Goal: Task Accomplishment & Management: Manage account settings

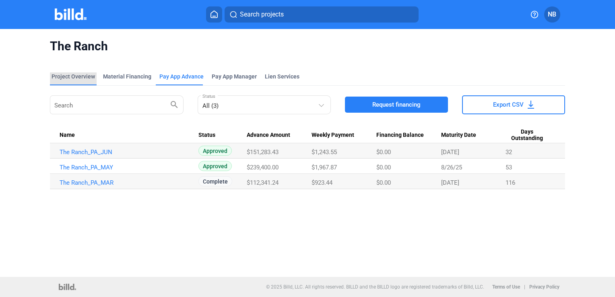
click at [79, 76] on div "Project Overview" at bounding box center [73, 76] width 43 height 8
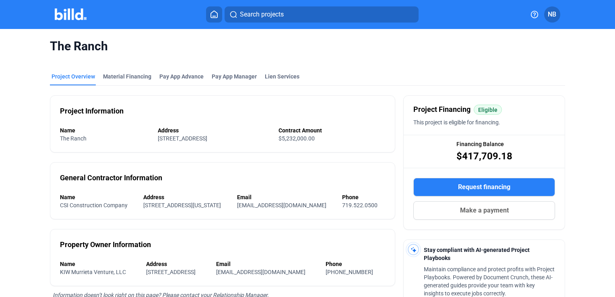
click at [72, 9] on img at bounding box center [71, 14] width 32 height 12
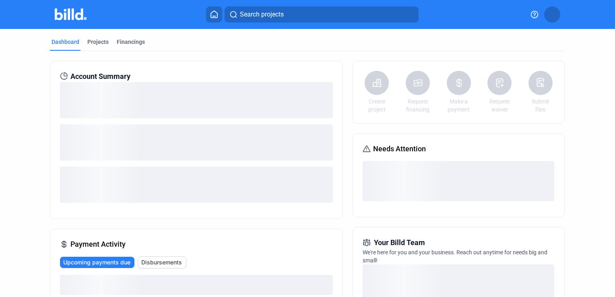
click at [214, 20] on button at bounding box center [214, 14] width 16 height 16
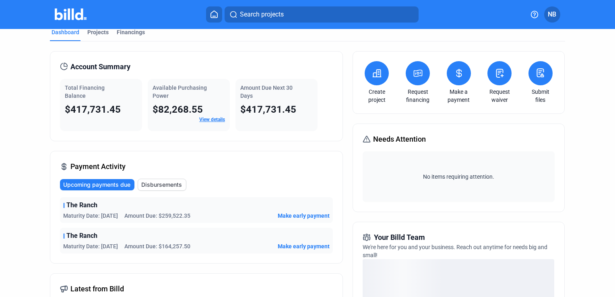
scroll to position [40, 0]
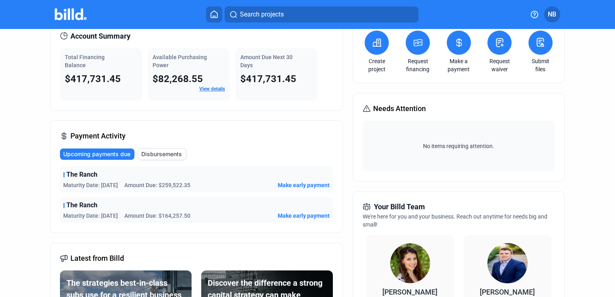
click at [94, 173] on span "The Ranch" at bounding box center [81, 175] width 31 height 10
click at [291, 185] on span "Make early payment" at bounding box center [304, 185] width 52 height 8
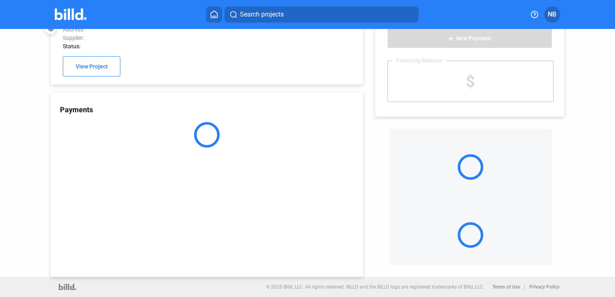
scroll to position [22, 0]
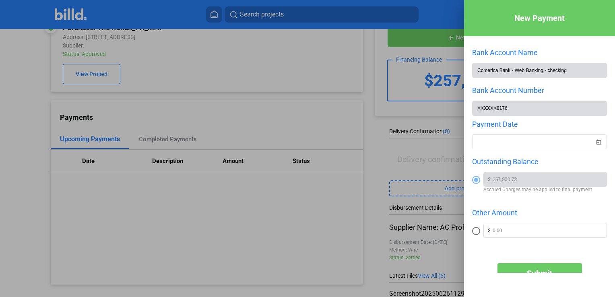
click at [291, 120] on div at bounding box center [307, 148] width 615 height 297
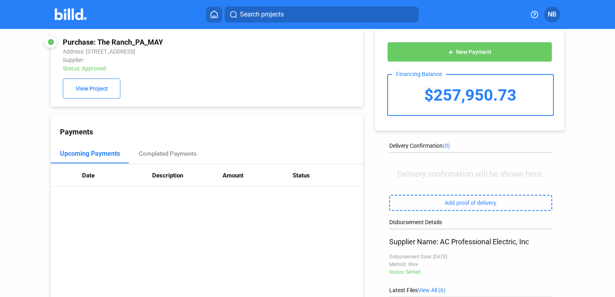
scroll to position [0, 0]
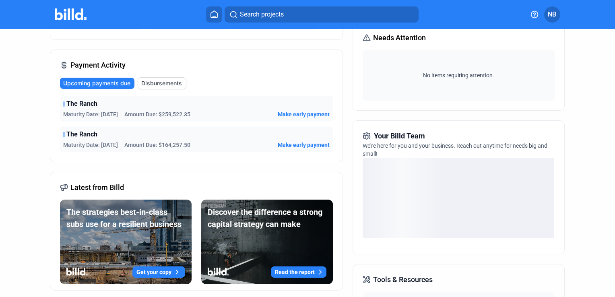
scroll to position [80, 0]
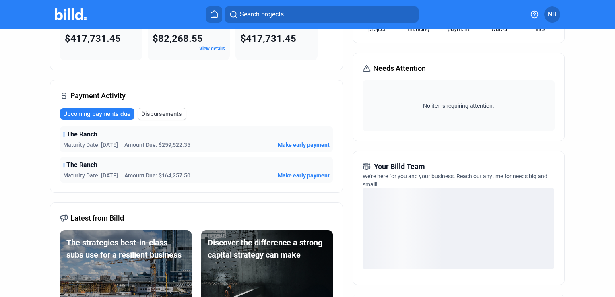
click at [309, 175] on span "Make early payment" at bounding box center [304, 175] width 52 height 8
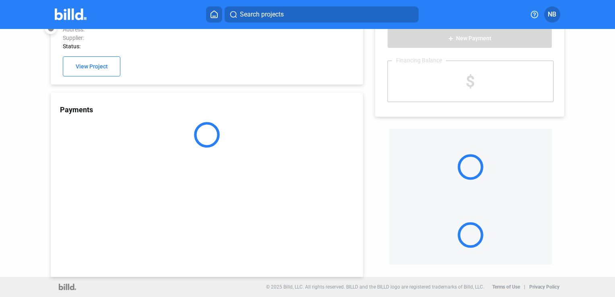
scroll to position [22, 0]
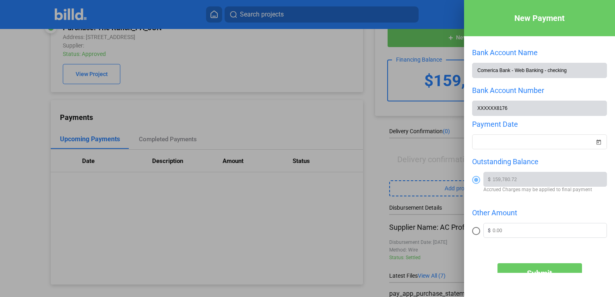
click at [377, 154] on div at bounding box center [307, 148] width 615 height 297
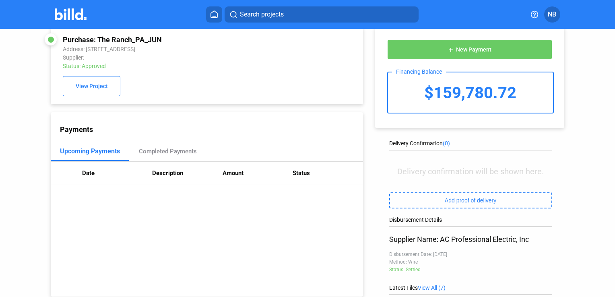
scroll to position [0, 0]
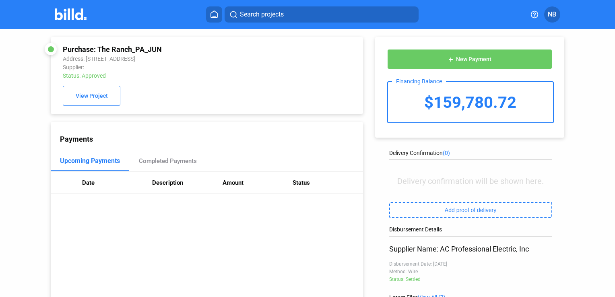
click at [210, 14] on icon at bounding box center [214, 14] width 8 height 8
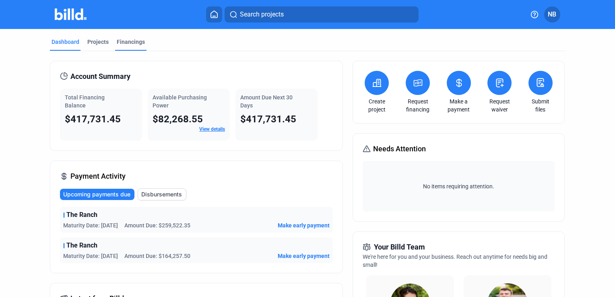
click at [134, 41] on div "Financings" at bounding box center [131, 42] width 28 height 8
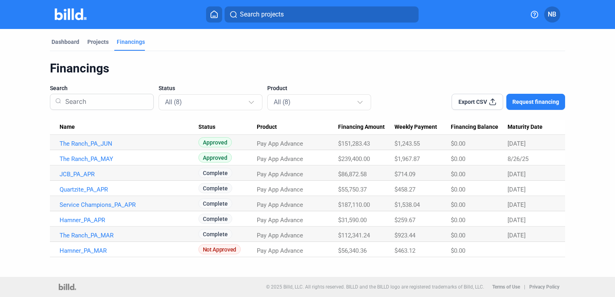
click at [64, 37] on mat-tab-group "Dashboard Projects Financings Financings Search Status All (8) Product All (8) …" at bounding box center [307, 143] width 515 height 228
click at [65, 41] on div "Dashboard" at bounding box center [66, 42] width 28 height 8
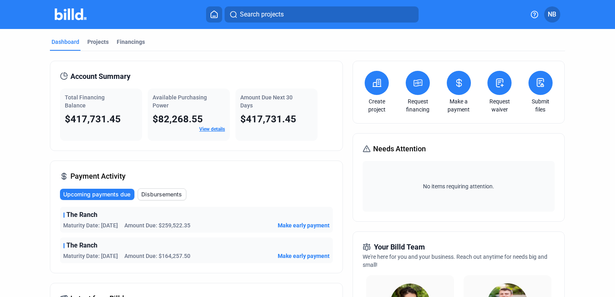
click at [435, 38] on div "Dashboard Projects Financings" at bounding box center [307, 44] width 515 height 13
